Goal: Transaction & Acquisition: Purchase product/service

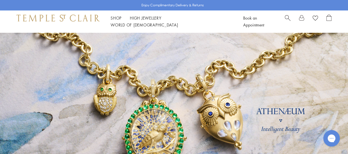
drag, startPoint x: 0, startPoint y: 0, endPoint x: 287, endPoint y: 21, distance: 288.1
click at [287, 20] on span "Search" at bounding box center [288, 18] width 6 height 6
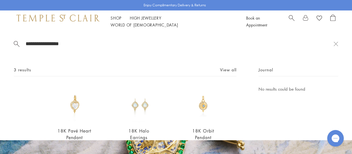
scroll to position [28, 0]
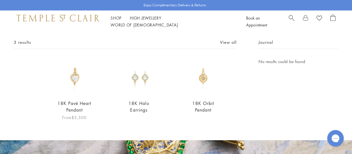
type input "**********"
click at [76, 71] on img at bounding box center [74, 76] width 37 height 37
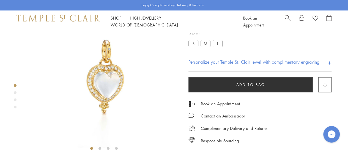
click at [206, 79] on button "Add to bag" at bounding box center [251, 84] width 124 height 15
click at [204, 43] on label "M" at bounding box center [206, 43] width 10 height 7
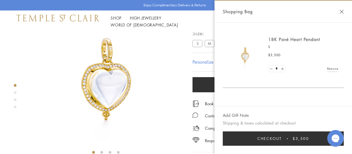
click at [342, 11] on button "Close Shopping Bag" at bounding box center [342, 12] width 4 height 4
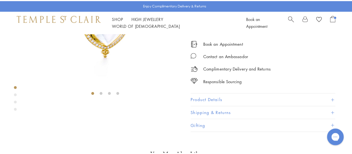
scroll to position [96, 0]
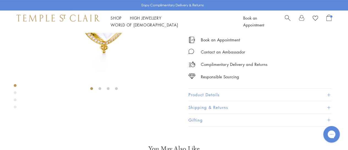
click at [213, 101] on button "Product Details" at bounding box center [260, 94] width 143 height 12
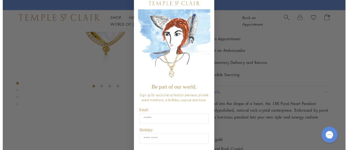
scroll to position [0, 0]
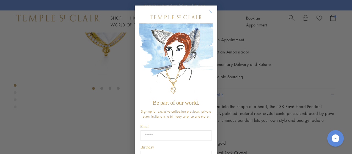
click at [208, 13] on circle "Close dialog" at bounding box center [211, 12] width 7 height 7
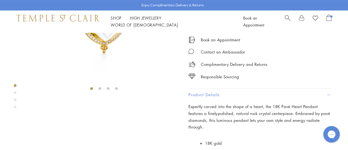
scroll to position [192, 0]
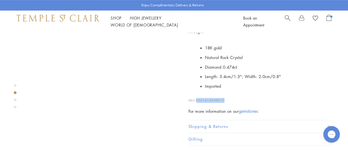
drag, startPoint x: 226, startPoint y: 128, endPoint x: 197, endPoint y: 128, distance: 29.2
click at [197, 103] on p "SKU: P55141-PVHRT17" at bounding box center [260, 97] width 143 height 10
copy span "P55141-PVHRT17"
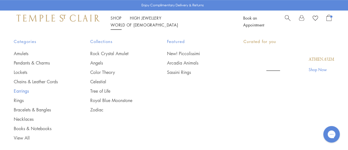
click at [24, 90] on link "Earrings" at bounding box center [41, 91] width 54 height 6
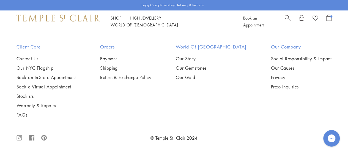
scroll to position [2467, 0]
